Goal: Task Accomplishment & Management: Manage account settings

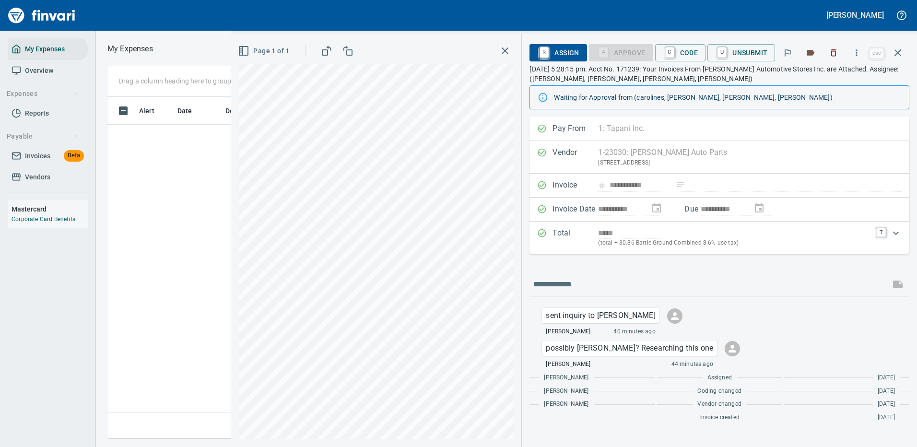
scroll to position [327, 544]
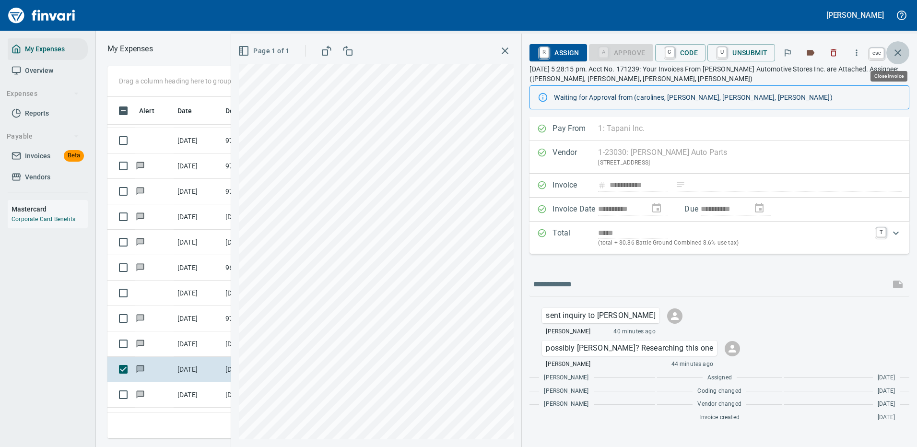
click at [896, 52] on icon "button" at bounding box center [898, 53] width 12 height 12
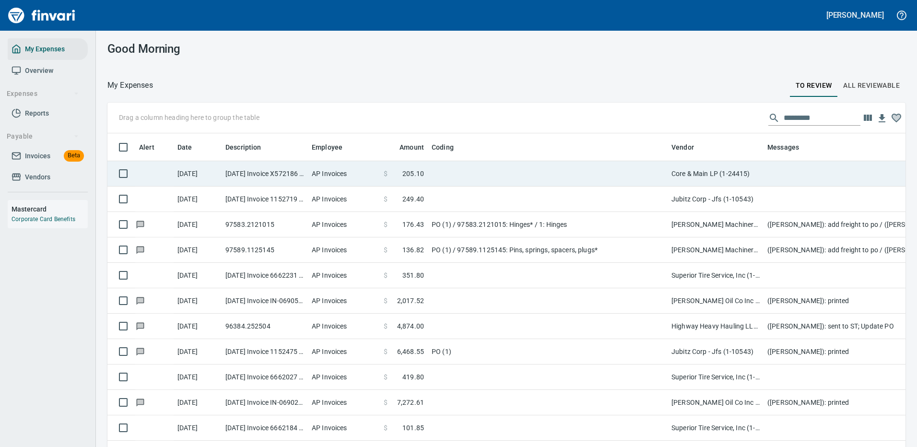
click at [530, 169] on td at bounding box center [548, 173] width 240 height 25
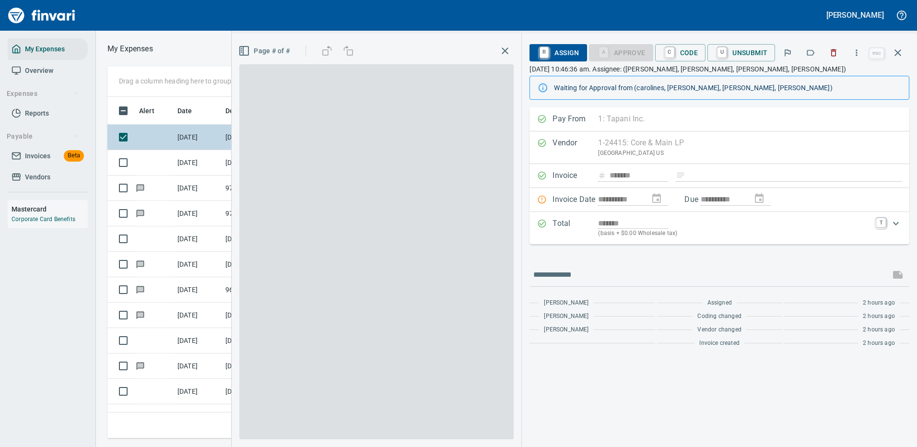
scroll to position [327, 544]
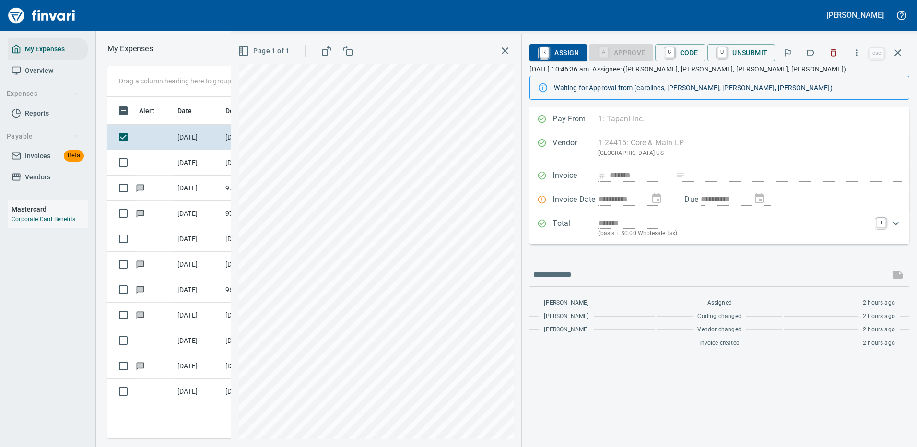
click at [460, 3] on div "[PERSON_NAME] My Expenses Overview Expenses Reports Payable Invoices Beta Vendo…" at bounding box center [458, 223] width 917 height 447
click at [564, 48] on span "R Assign" at bounding box center [558, 53] width 42 height 16
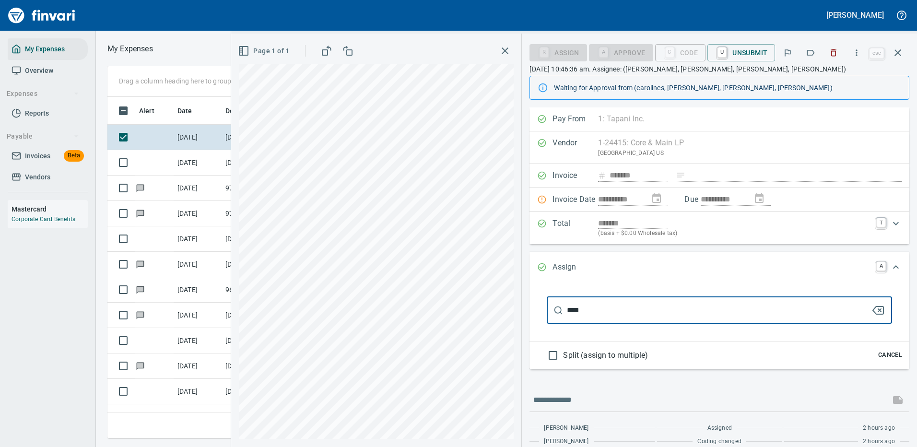
click at [587, 307] on input "****" at bounding box center [719, 310] width 304 height 27
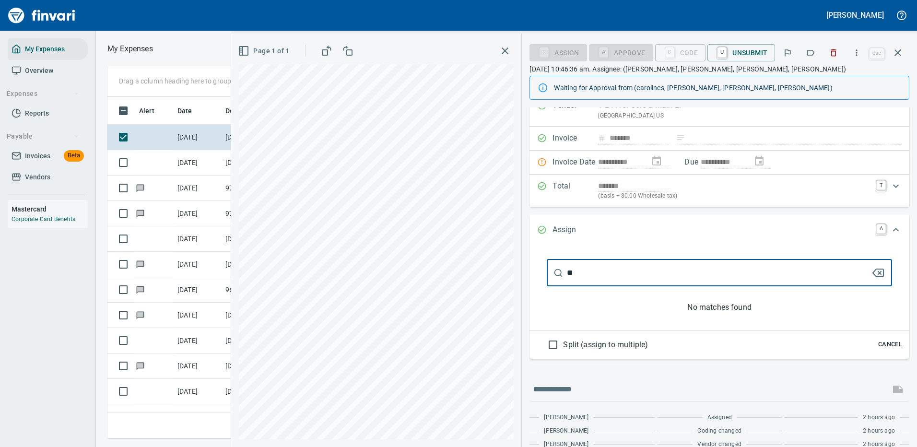
type input "*"
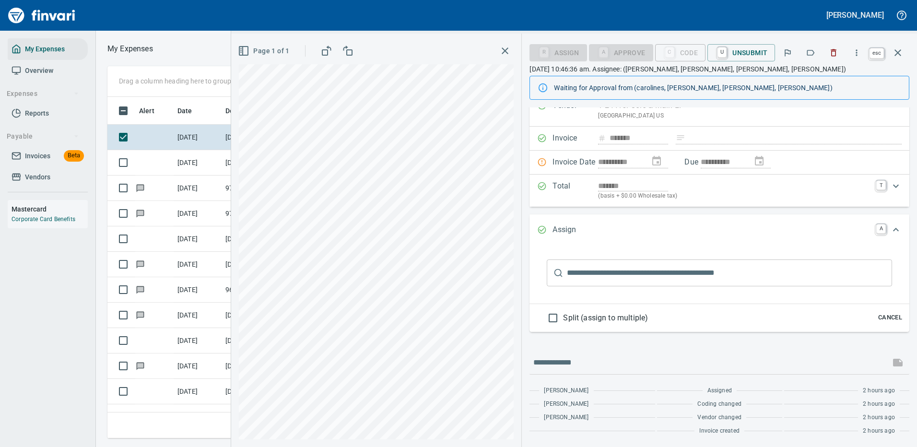
scroll to position [327, 544]
click at [898, 49] on icon "button" at bounding box center [898, 53] width 12 height 12
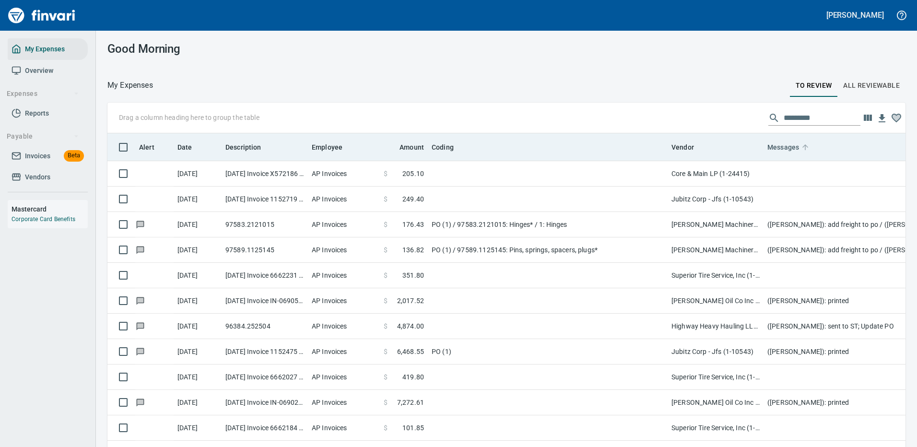
click at [788, 146] on span "Messages" at bounding box center [784, 148] width 32 height 12
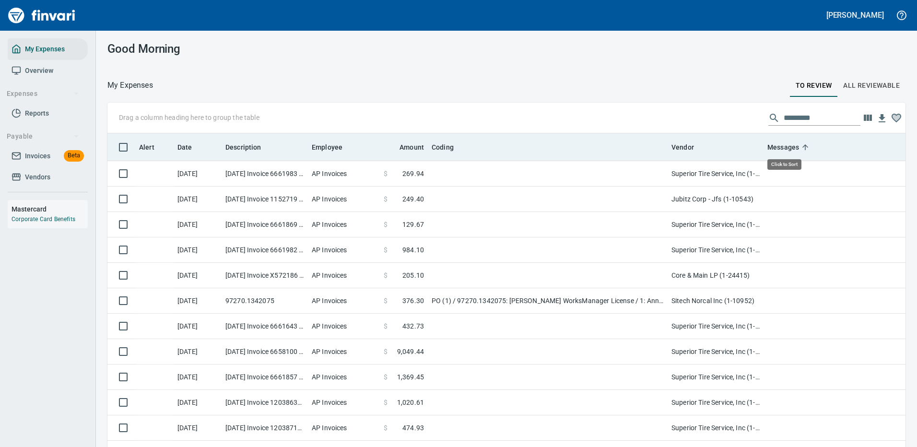
scroll to position [327, 777]
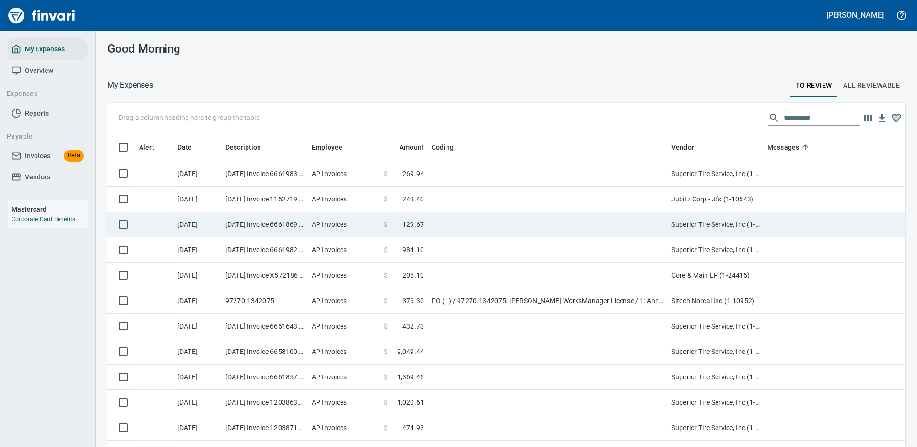
click at [462, 195] on td at bounding box center [548, 199] width 240 height 25
click at [462, 212] on td at bounding box center [548, 224] width 240 height 25
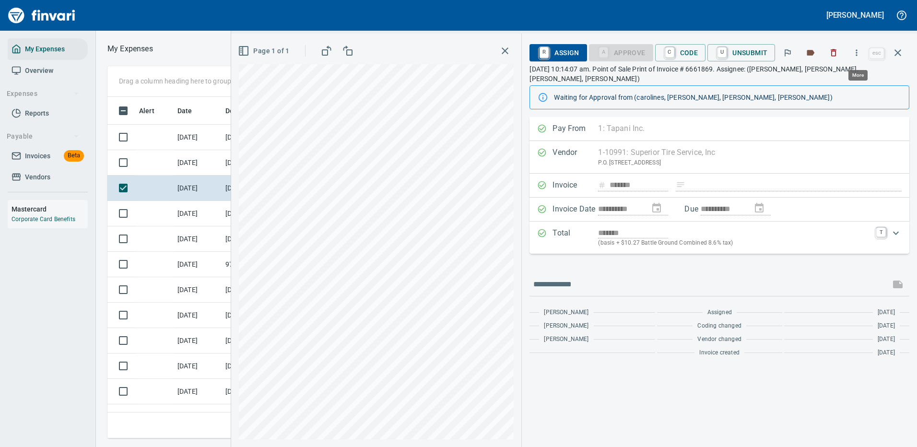
scroll to position [327, 544]
click at [858, 49] on icon "button" at bounding box center [857, 53] width 10 height 10
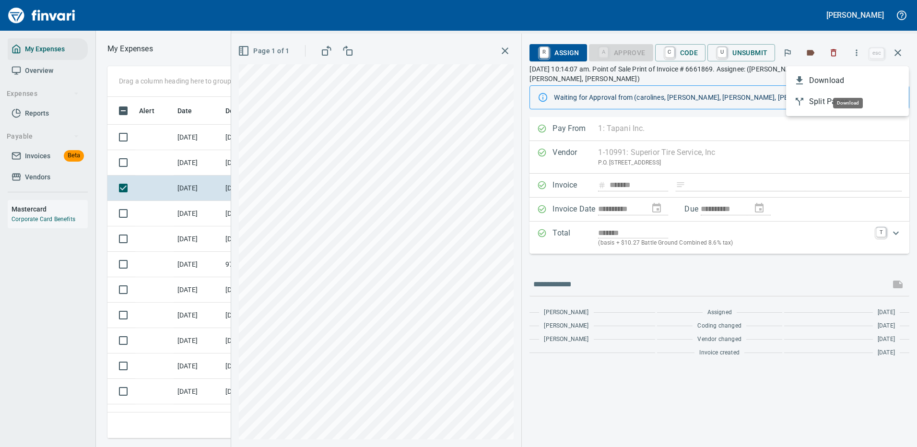
click at [827, 80] on span "Download" at bounding box center [855, 81] width 92 height 12
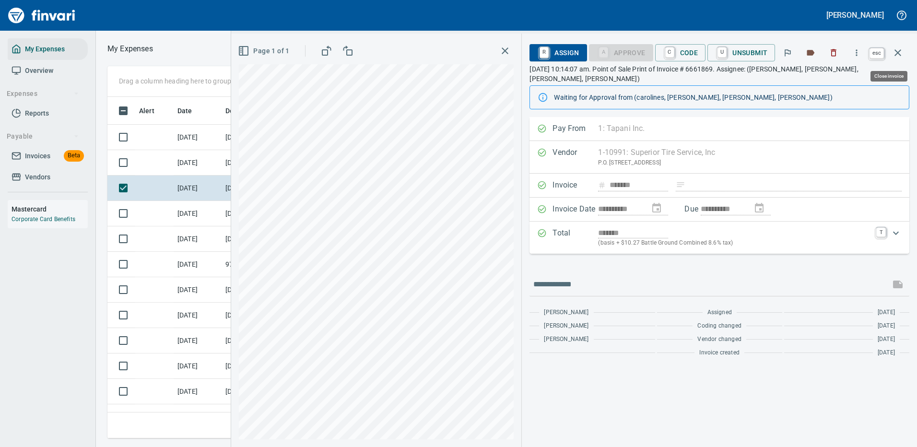
click at [898, 51] on icon "button" at bounding box center [898, 53] width 12 height 12
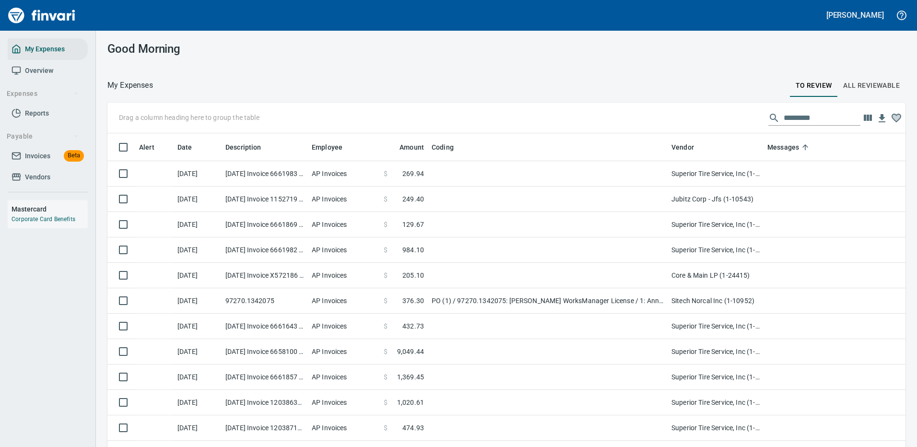
scroll to position [1, 1]
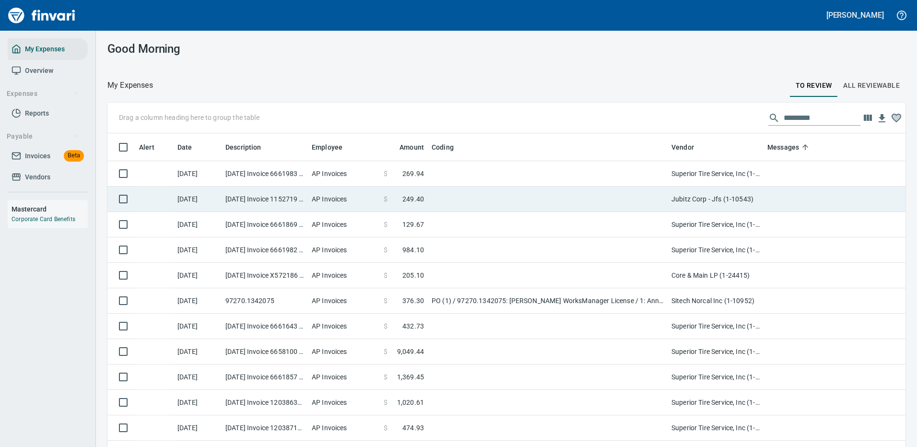
click at [708, 197] on td "Jubitz Corp - Jfs (1-10543)" at bounding box center [716, 199] width 96 height 25
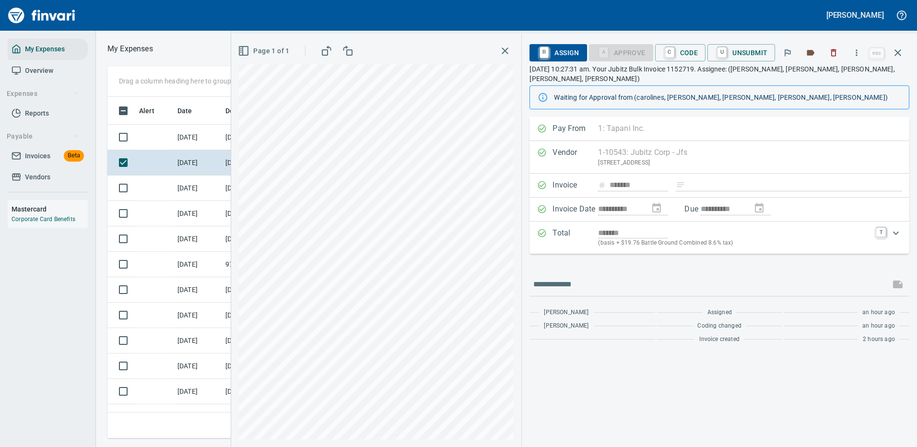
scroll to position [327, 544]
click at [858, 50] on icon "button" at bounding box center [856, 52] width 1 height 6
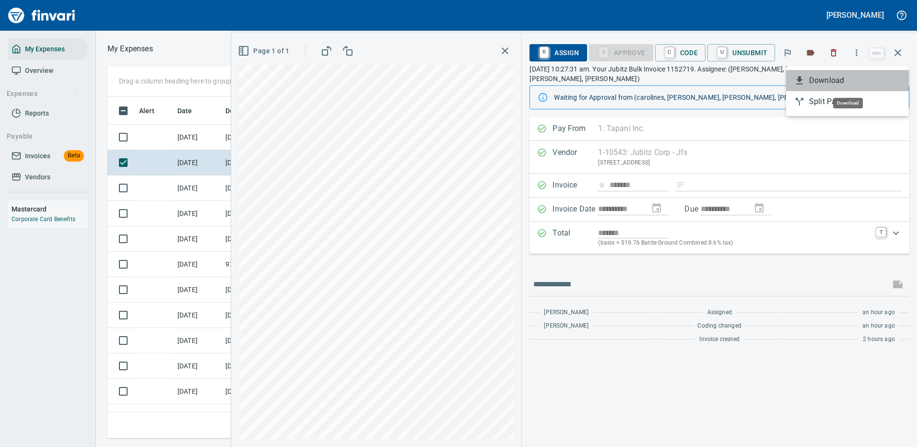
click at [824, 84] on span "Download" at bounding box center [855, 81] width 92 height 12
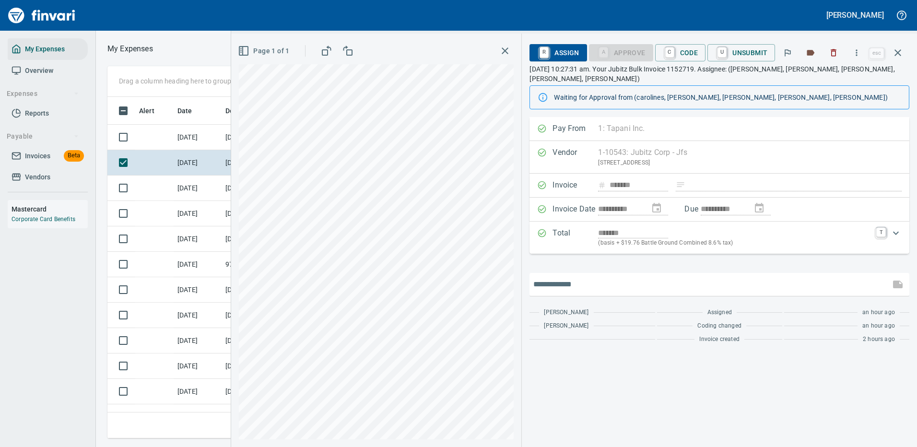
click at [610, 277] on input "text" at bounding box center [710, 284] width 353 height 15
type input "*******"
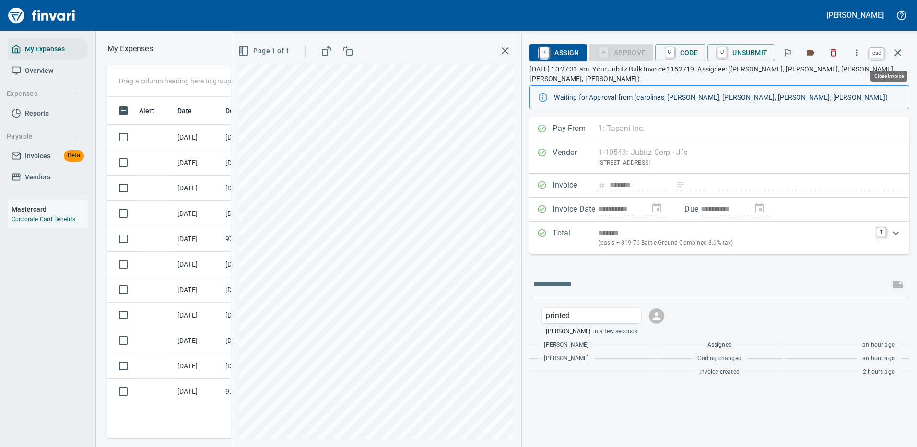
click at [897, 51] on icon "button" at bounding box center [898, 53] width 12 height 12
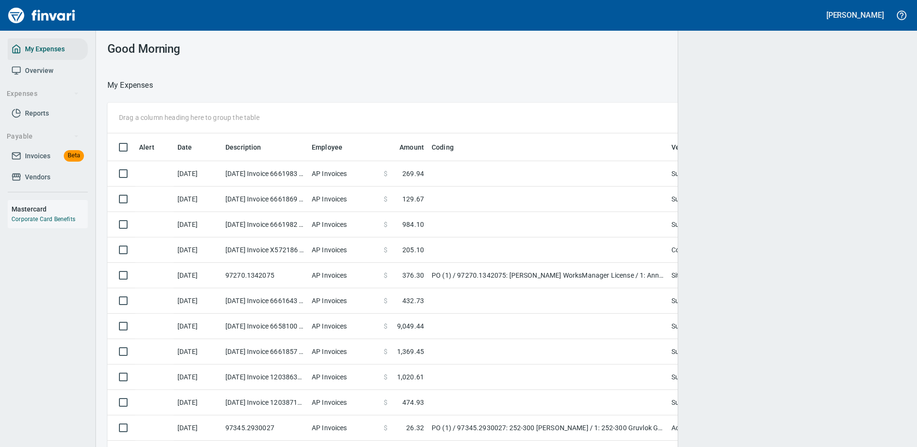
scroll to position [327, 771]
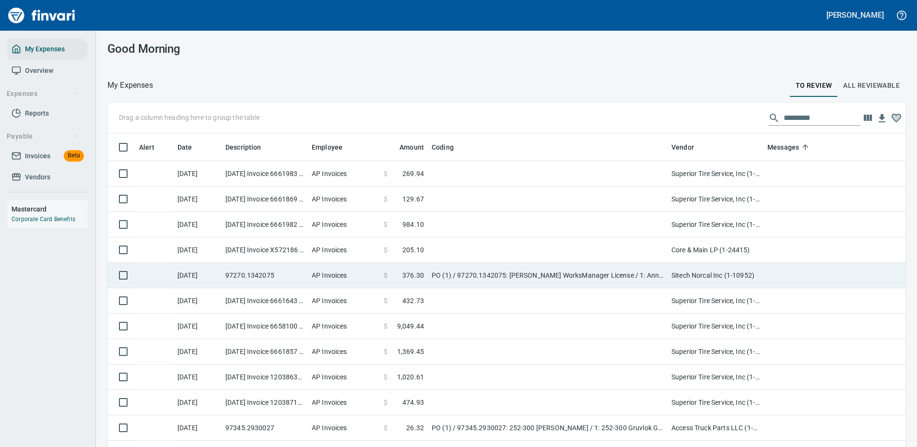
click at [567, 271] on td "PO (1) / 97270.1342075: [PERSON_NAME] WorksManager License / 1: Annual WorksMan…" at bounding box center [548, 275] width 240 height 25
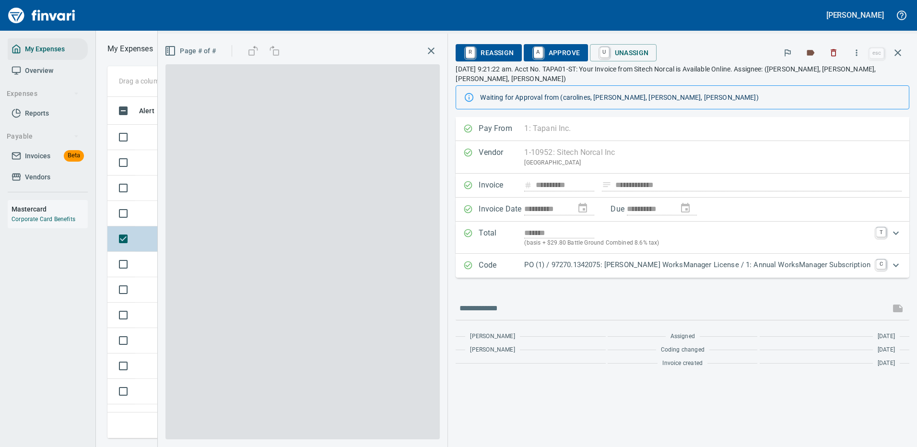
scroll to position [327, 544]
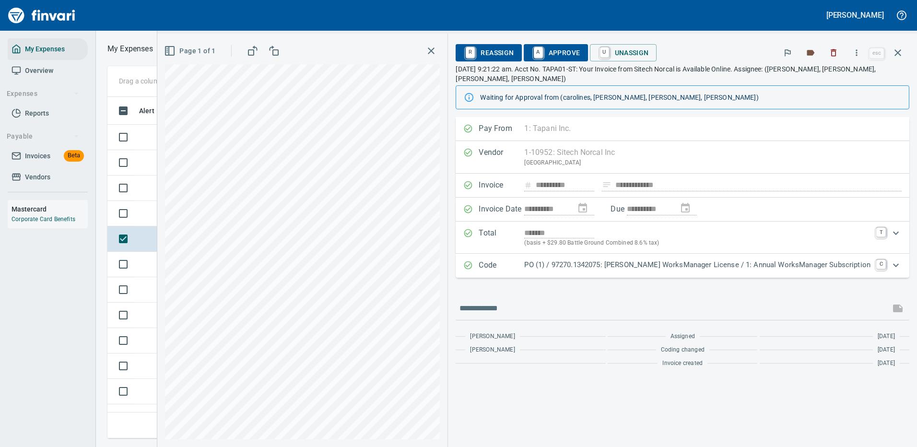
click at [634, 261] on p "PO (1) / 97270.1342075: [PERSON_NAME] WorksManager License / 1: Annual WorksMan…" at bounding box center [697, 265] width 346 height 11
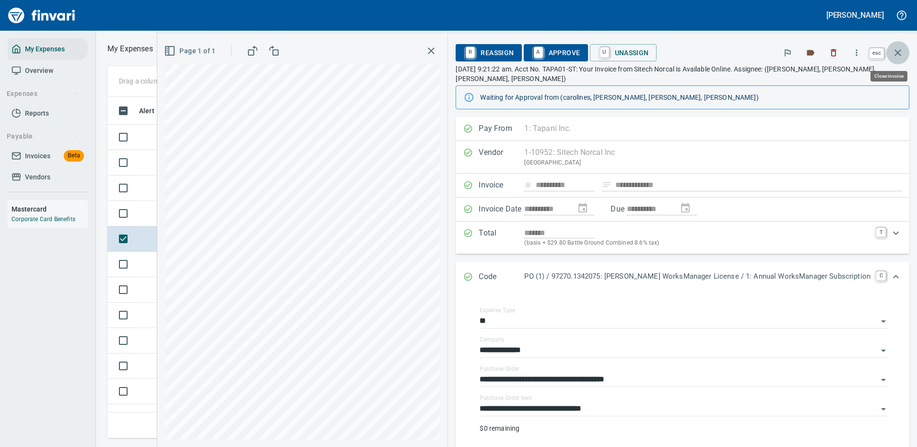
click at [894, 50] on icon "button" at bounding box center [898, 53] width 12 height 12
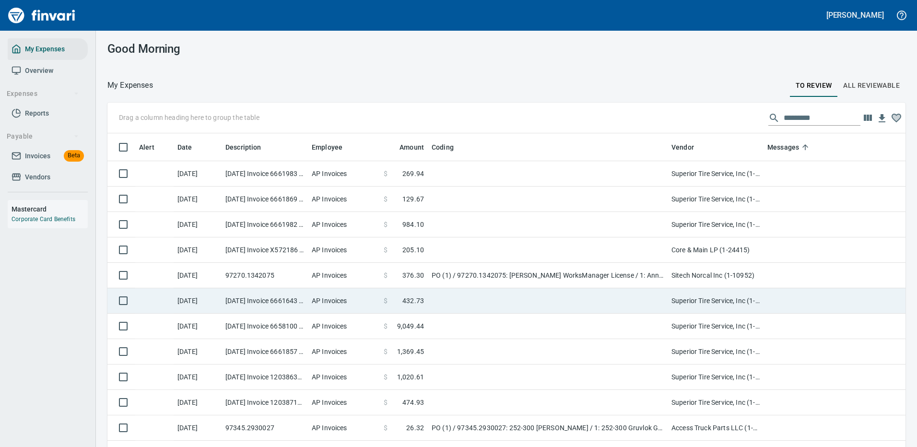
scroll to position [48, 0]
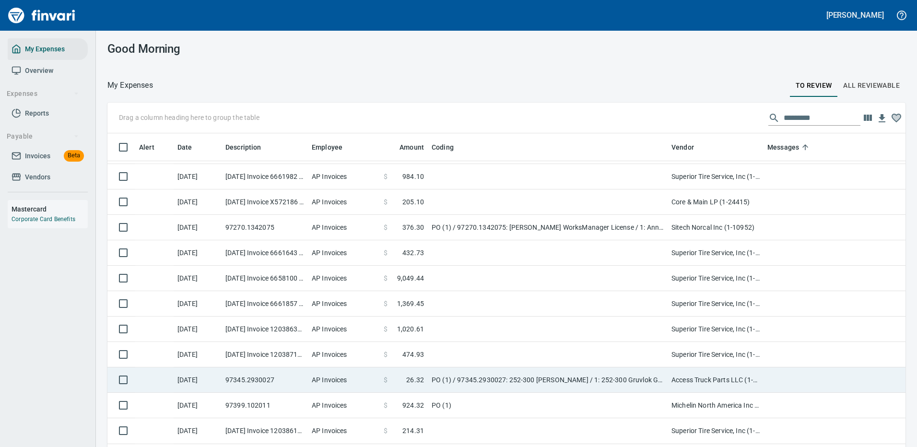
click at [547, 375] on td "PO (1) / 97345.2930027: 252-300 [PERSON_NAME] / 1: 252-300 Gruvlok Gasket" at bounding box center [548, 380] width 240 height 25
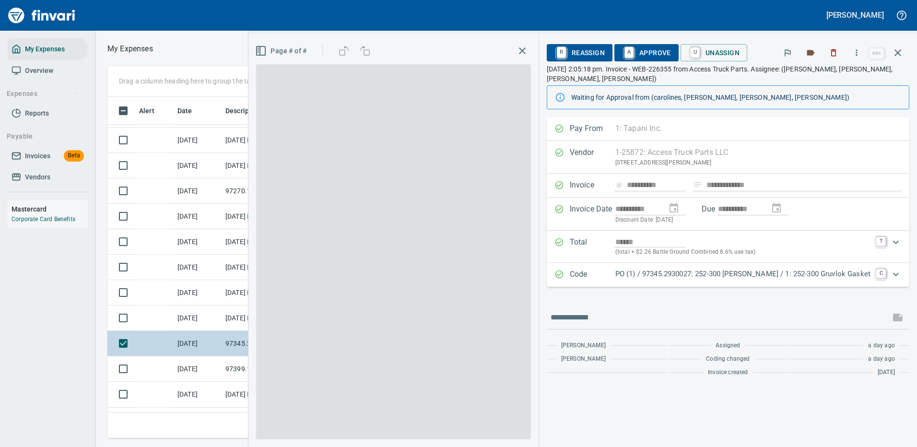
scroll to position [327, 544]
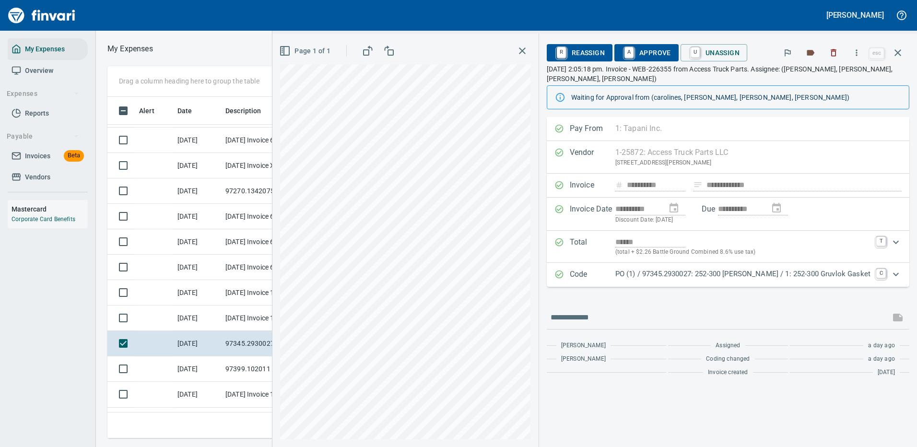
click at [686, 276] on p "PO (1) / 97345.2930027: 252-300 [PERSON_NAME] / 1: 252-300 Gruvlok Gasket" at bounding box center [743, 274] width 255 height 11
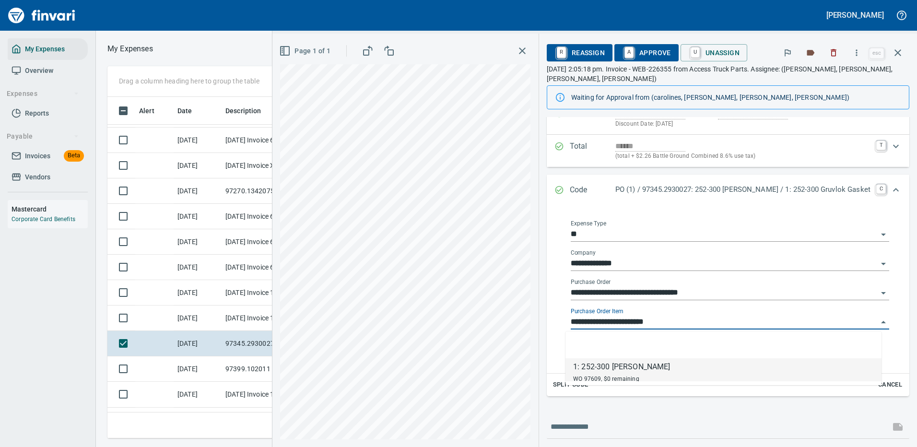
click at [626, 319] on input "**********" at bounding box center [724, 322] width 307 height 13
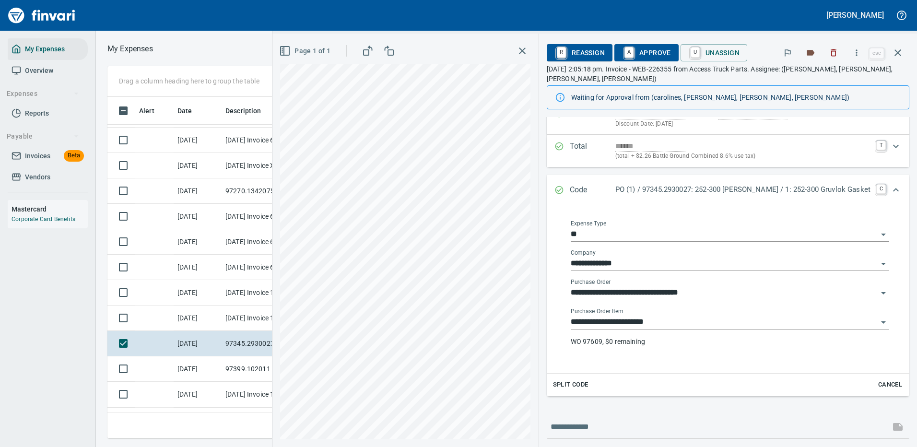
click at [755, 350] on div "**********" at bounding box center [730, 331] width 319 height 46
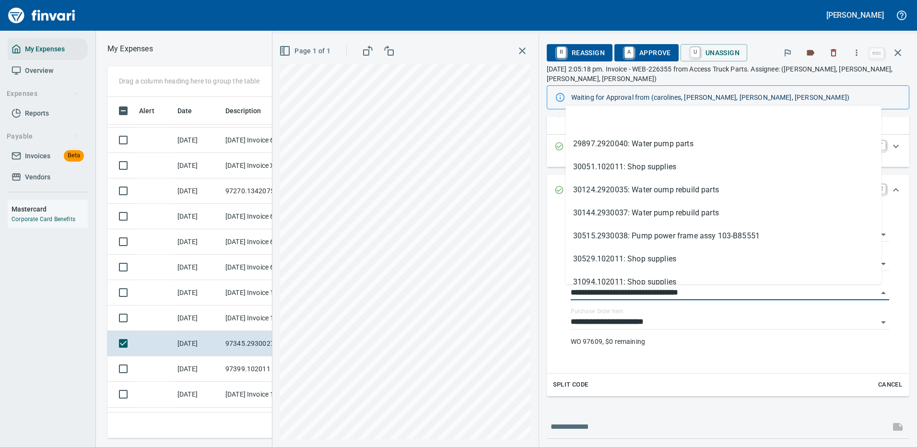
drag, startPoint x: 622, startPoint y: 290, endPoint x: 546, endPoint y: 291, distance: 75.3
click at [547, 291] on div "**********" at bounding box center [728, 289] width 363 height 167
click at [221, 420] on td at bounding box center [198, 426] width 48 height 26
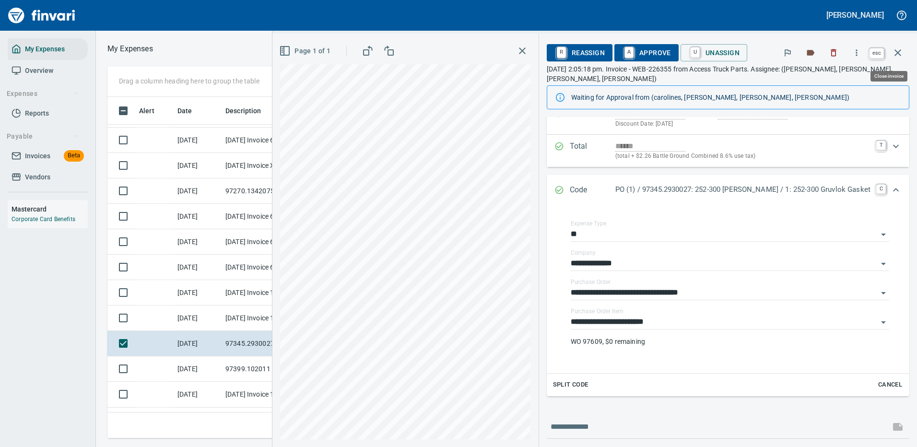
click at [897, 50] on icon "button" at bounding box center [898, 53] width 12 height 12
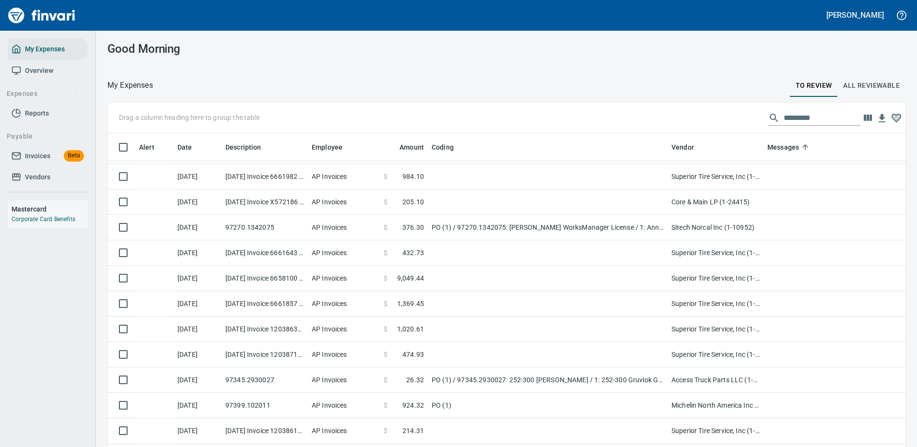
scroll to position [327, 771]
click at [718, 83] on div at bounding box center [471, 85] width 637 height 23
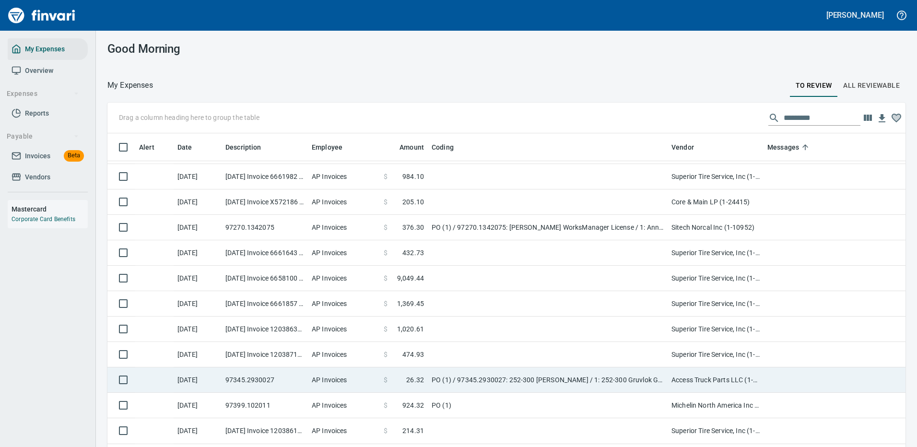
click at [484, 380] on td "PO (1) / 97345.2930027: 252-300 [PERSON_NAME] / 1: 252-300 Gruvlok Gasket" at bounding box center [548, 380] width 240 height 25
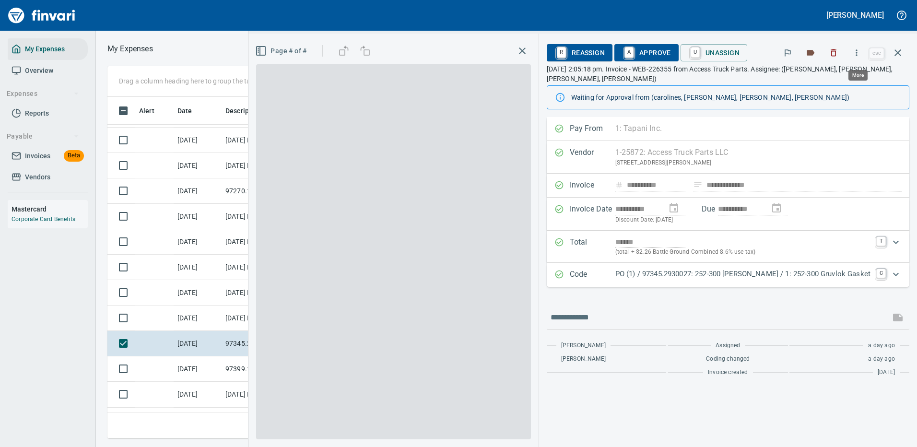
scroll to position [327, 544]
click at [855, 53] on icon "button" at bounding box center [857, 53] width 10 height 10
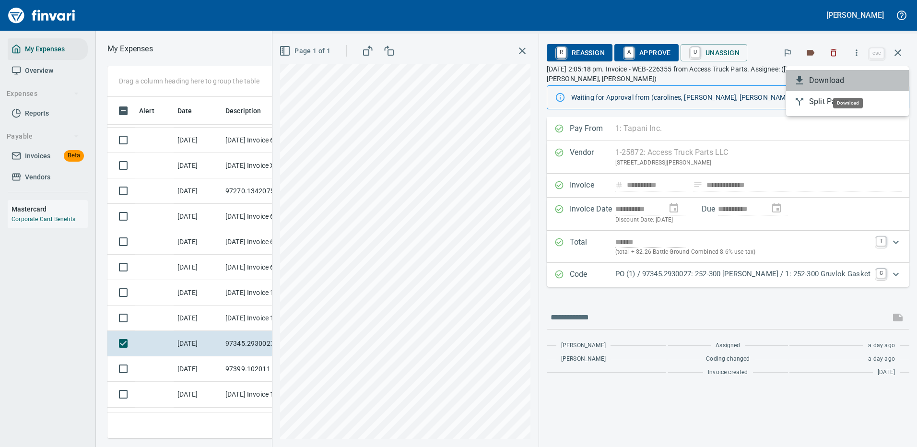
click at [826, 83] on span "Download" at bounding box center [855, 81] width 92 height 12
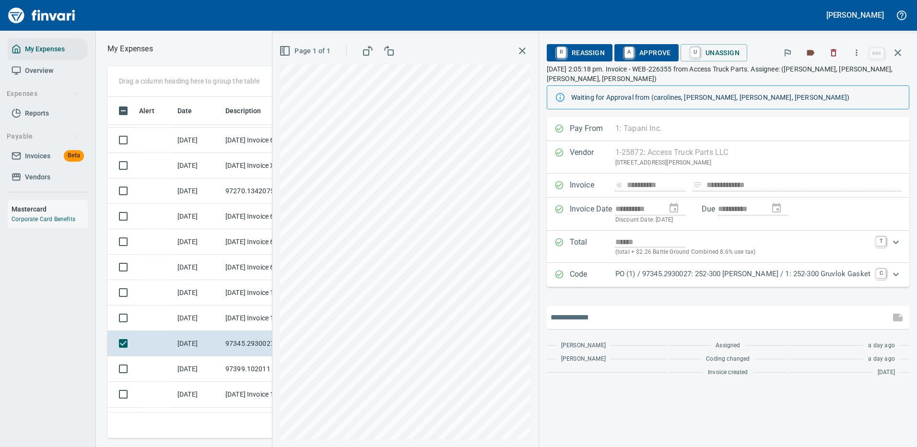
click at [608, 314] on input "text" at bounding box center [719, 317] width 336 height 15
type input "**********"
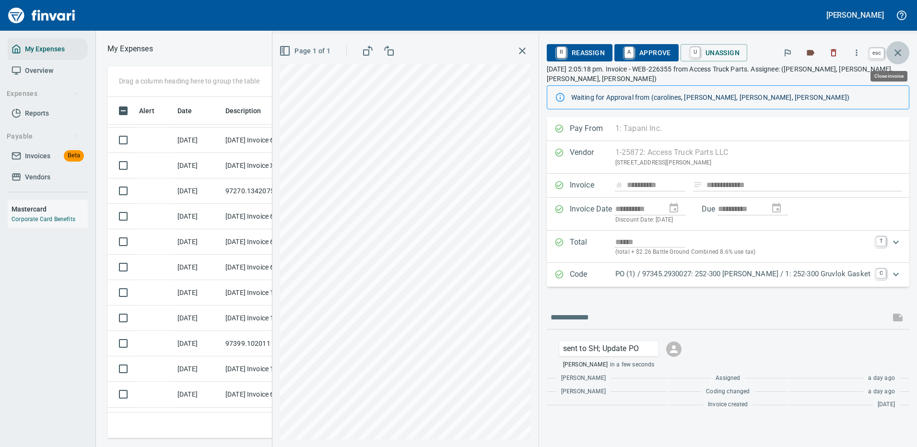
click at [895, 49] on icon "button" at bounding box center [898, 53] width 12 height 12
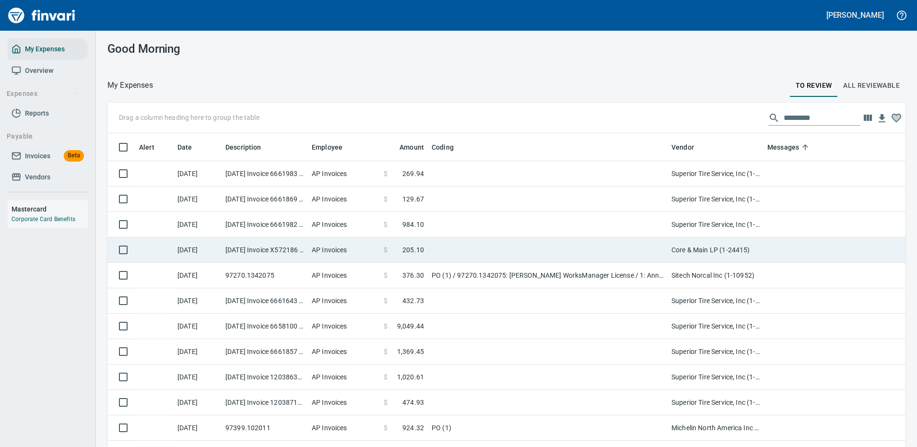
click at [464, 245] on td at bounding box center [548, 249] width 240 height 25
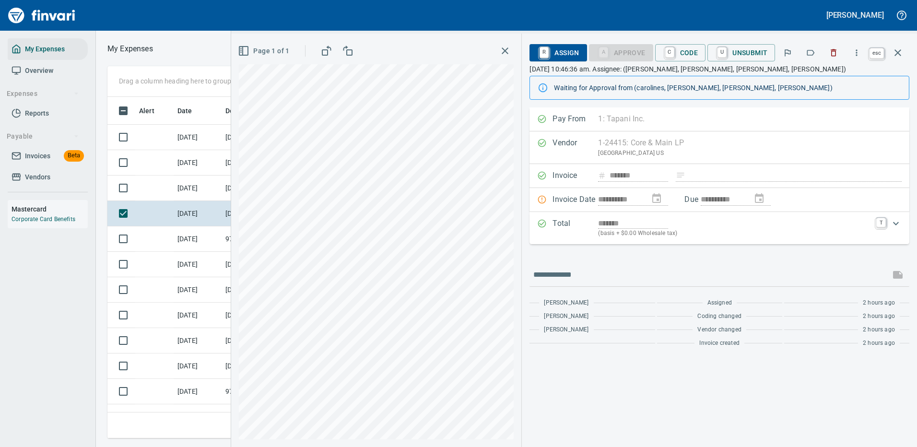
scroll to position [327, 544]
click at [895, 56] on icon "button" at bounding box center [898, 53] width 12 height 12
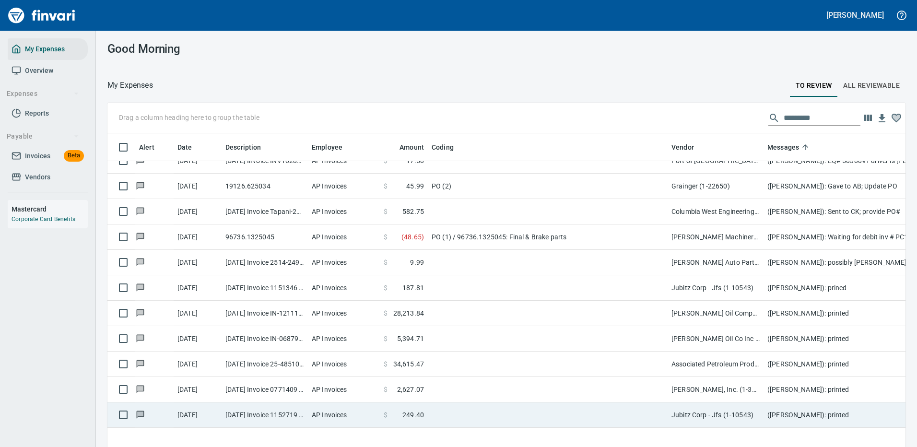
scroll to position [672, 0]
